Goal: Check status: Check status

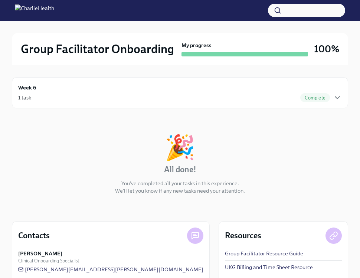
click at [217, 57] on div "Group Facilitator Onboarding My progress 100%" at bounding box center [180, 49] width 336 height 33
click at [53, 14] on img at bounding box center [34, 10] width 39 height 12
click at [28, 10] on img at bounding box center [34, 10] width 39 height 12
click at [36, 29] on div at bounding box center [180, 27] width 336 height 12
click at [234, 96] on div "1 task Complete" at bounding box center [180, 97] width 324 height 9
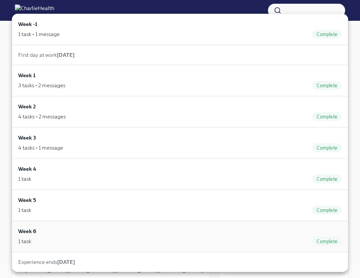
click at [100, 242] on div "1 task Complete" at bounding box center [180, 241] width 324 height 9
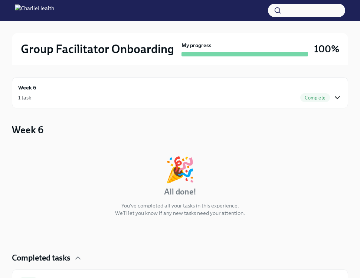
click at [338, 99] on icon "button" at bounding box center [337, 97] width 9 height 9
